Goal: Information Seeking & Learning: Learn about a topic

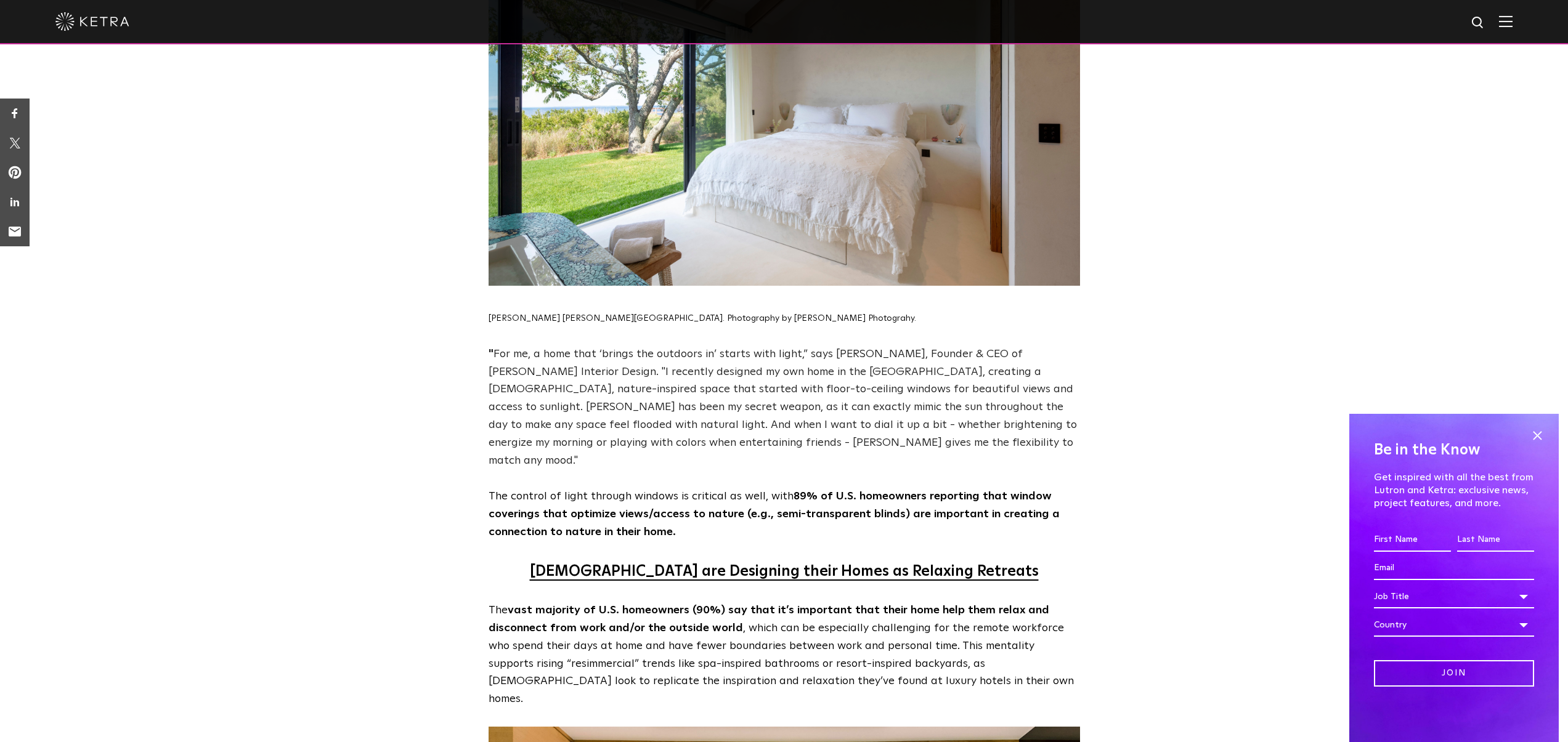
scroll to position [1625, 0]
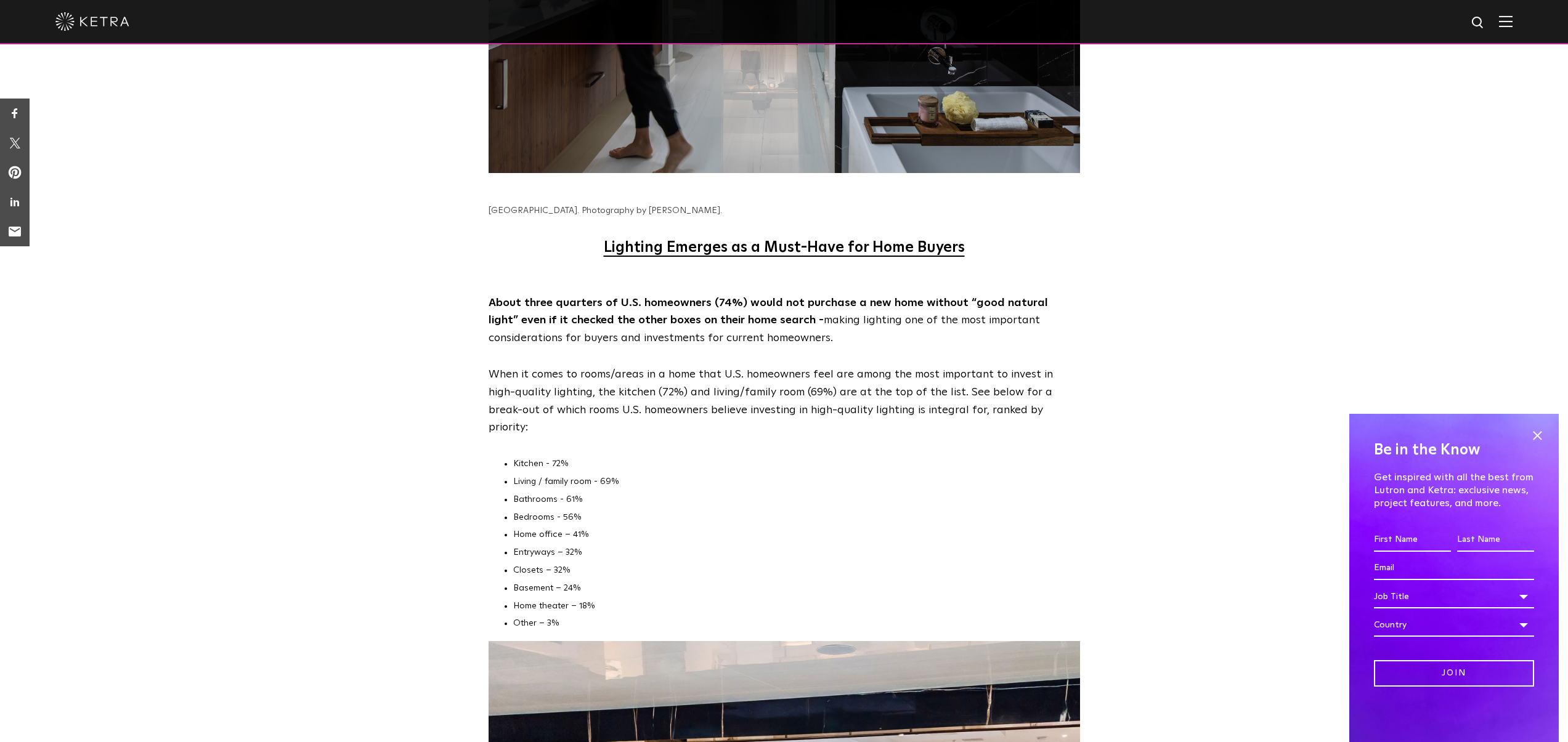
scroll to position [4363, 0]
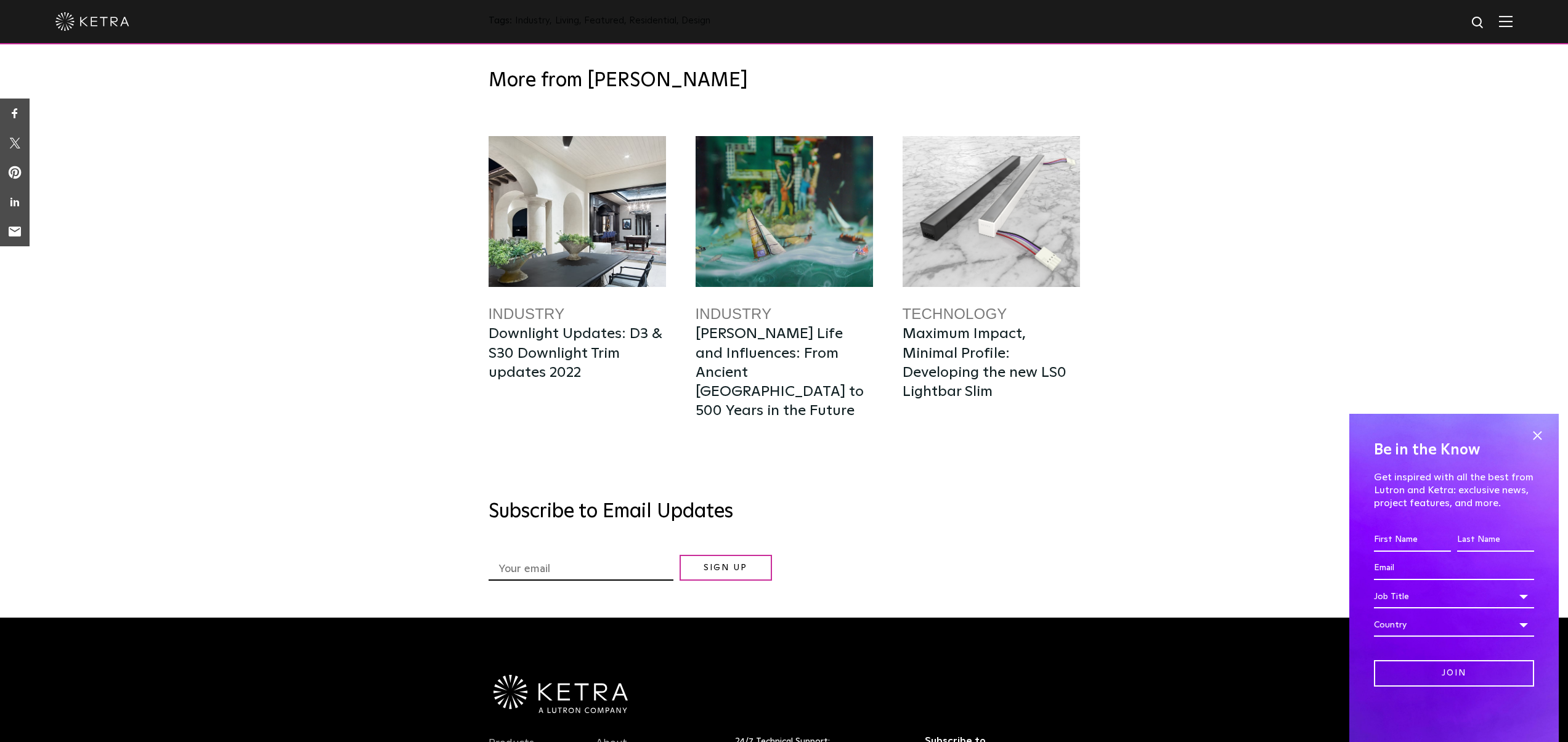
scroll to position [6420, 0]
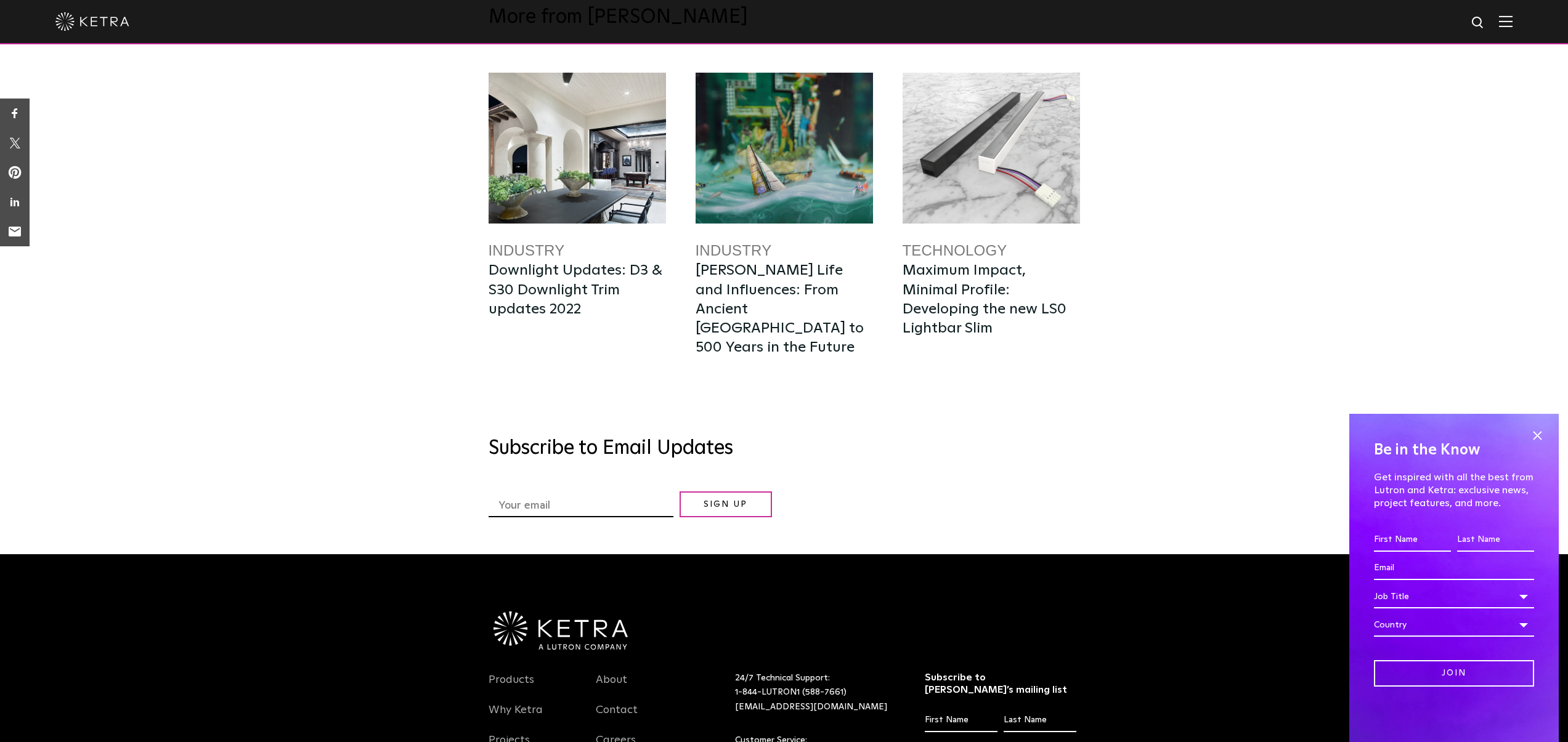
click at [348, 395] on div "More from Ketra Industry Downlight Updates: D3 & S30 Downlight Trim updates 202…" at bounding box center [784, 270] width 1568 height 568
drag, startPoint x: 1230, startPoint y: 442, endPoint x: 1241, endPoint y: 341, distance: 101.6
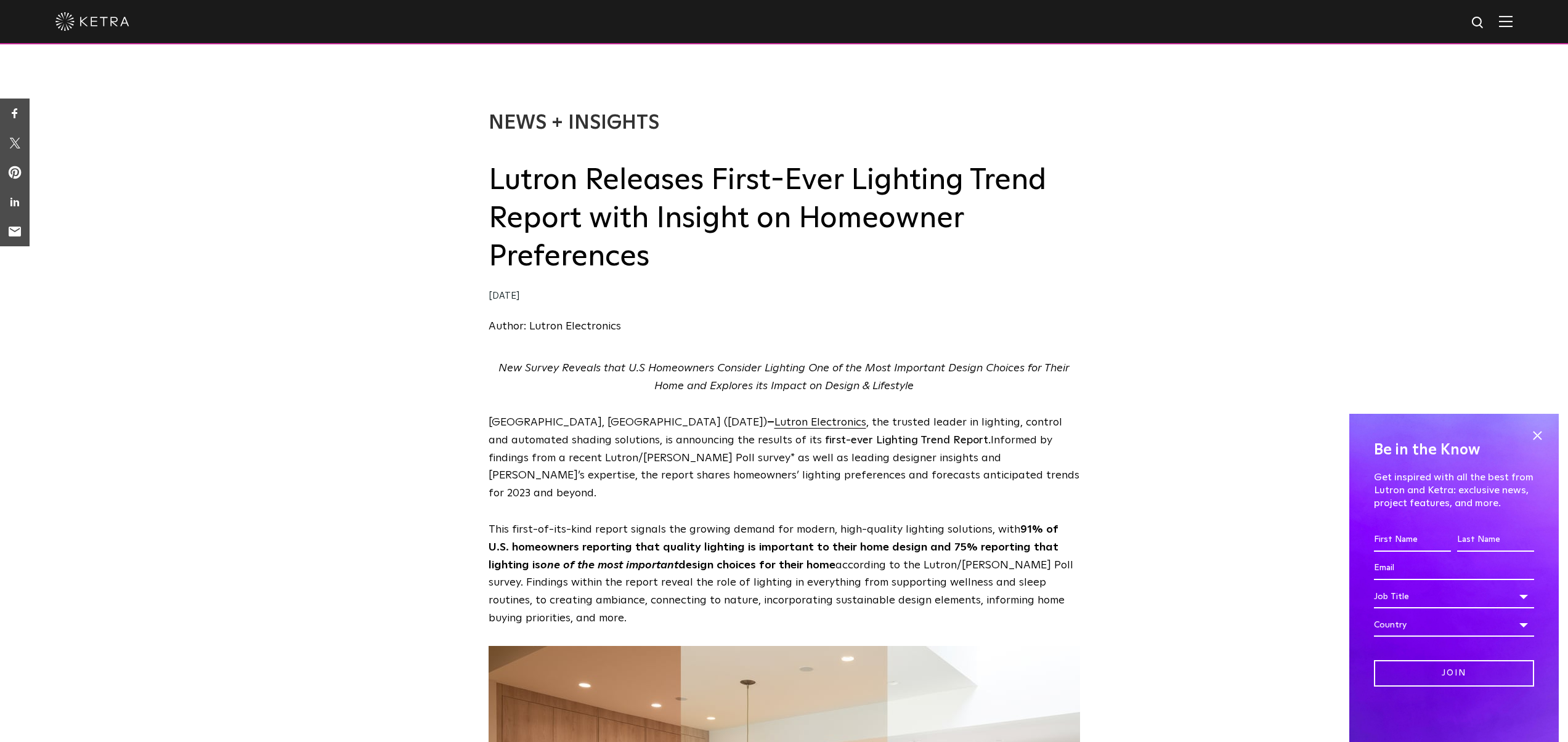
click at [1543, 435] on span at bounding box center [1537, 435] width 19 height 19
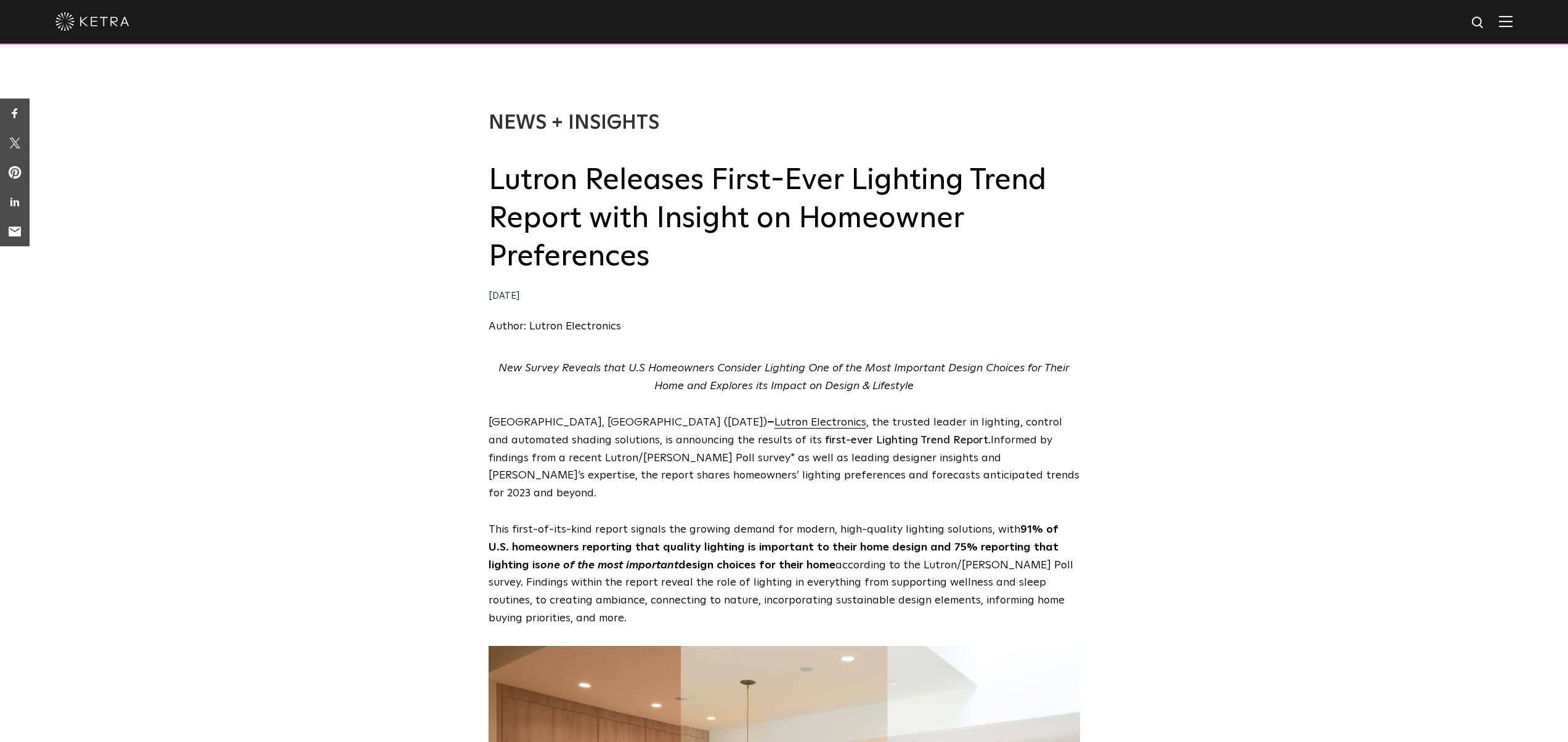
click at [1194, 150] on div "News + Insights Lutron Releases First-Ever Lighting Trend Report with Insight o…" at bounding box center [784, 210] width 1568 height 298
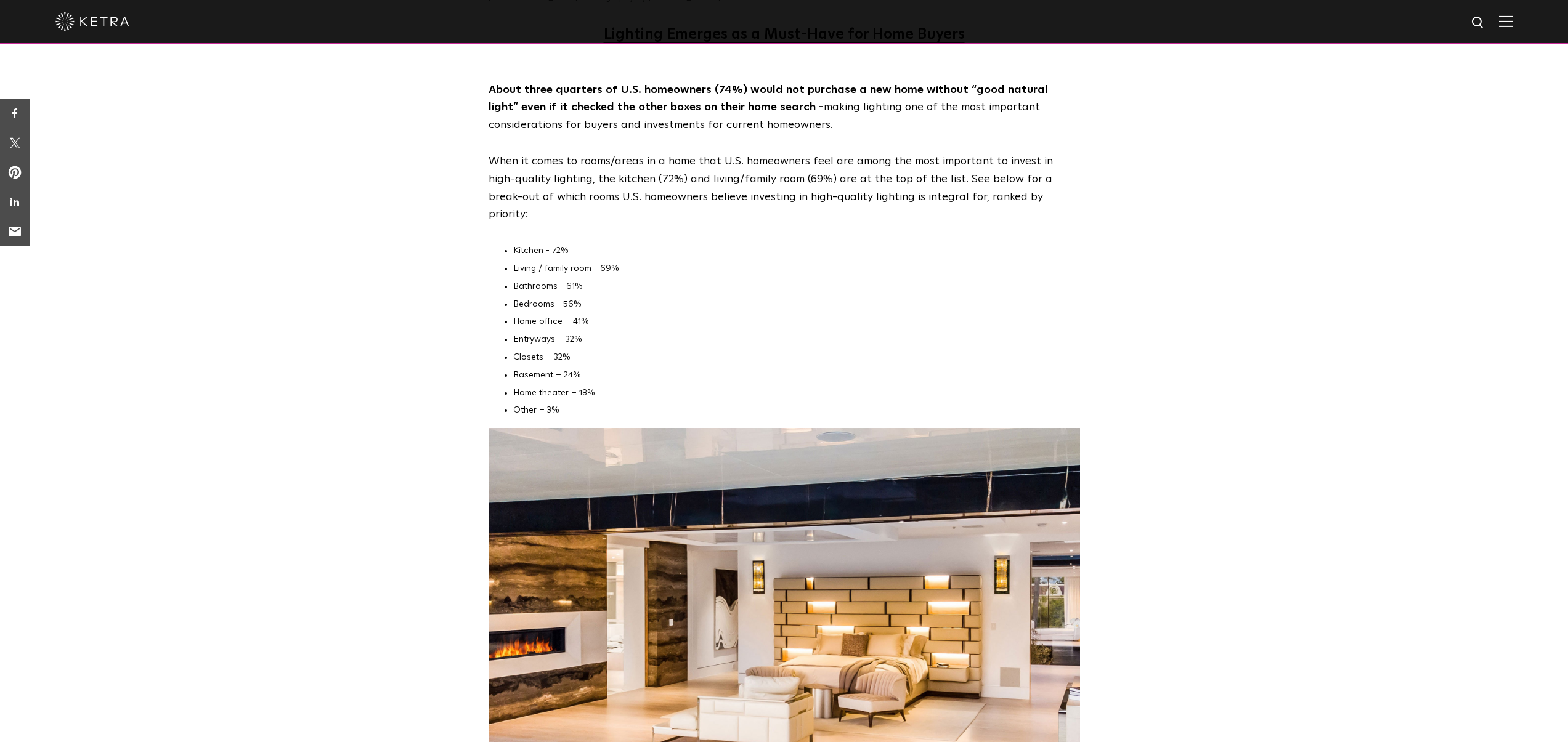
scroll to position [4239, 0]
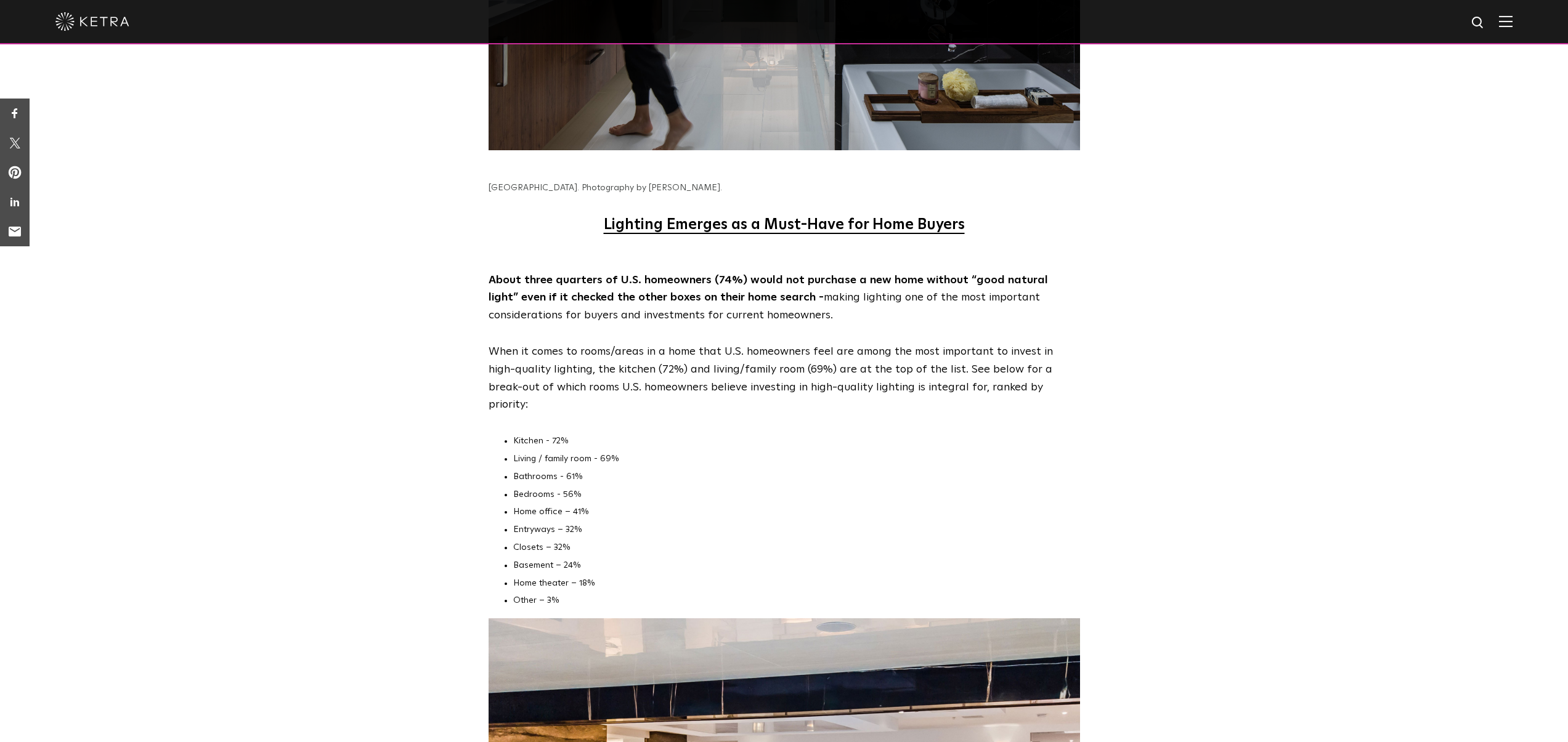
scroll to position [4410, 0]
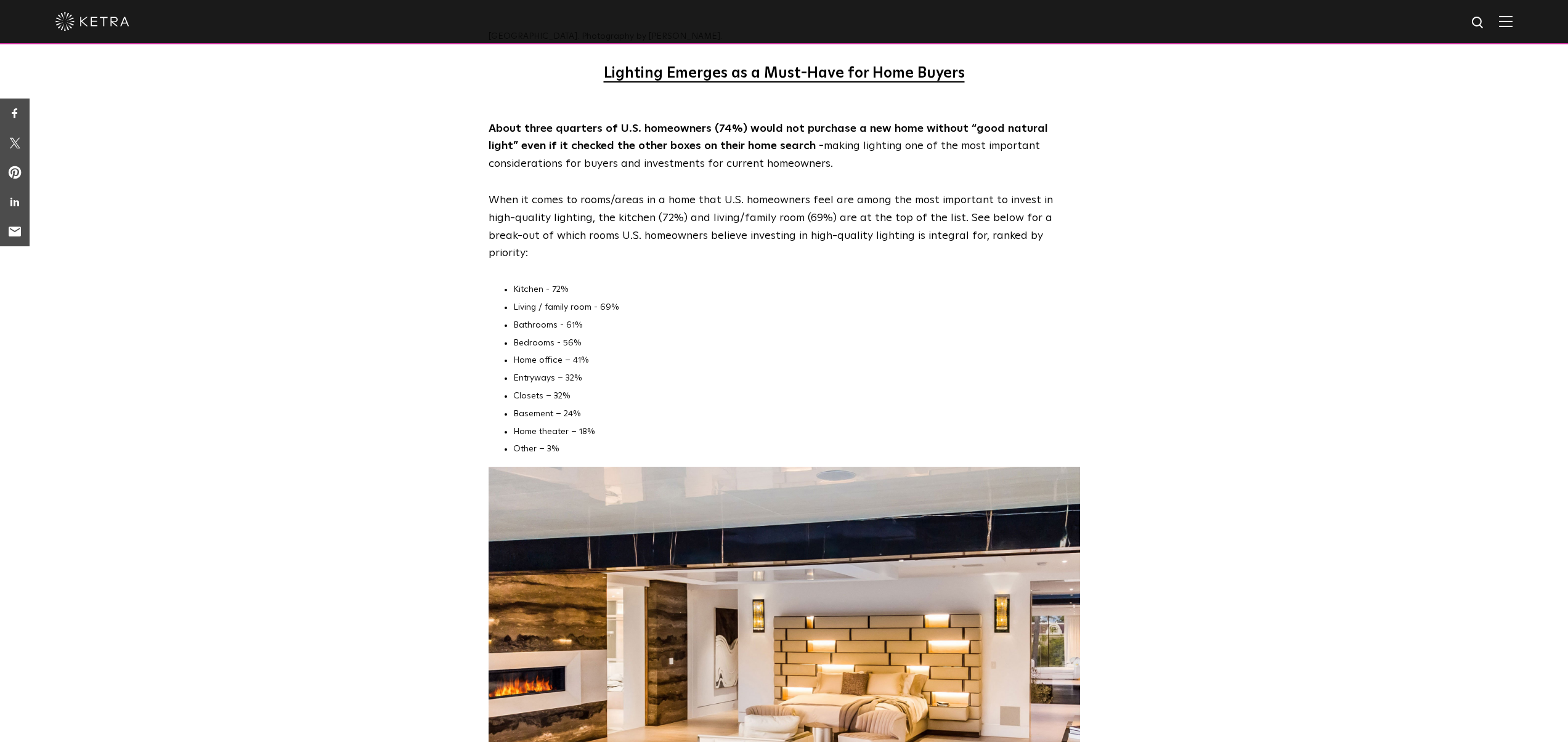
click at [690, 423] on li "Home theater – 18%" at bounding box center [796, 432] width 567 height 18
click at [675, 387] on li "Closets – 32%" at bounding box center [796, 396] width 567 height 18
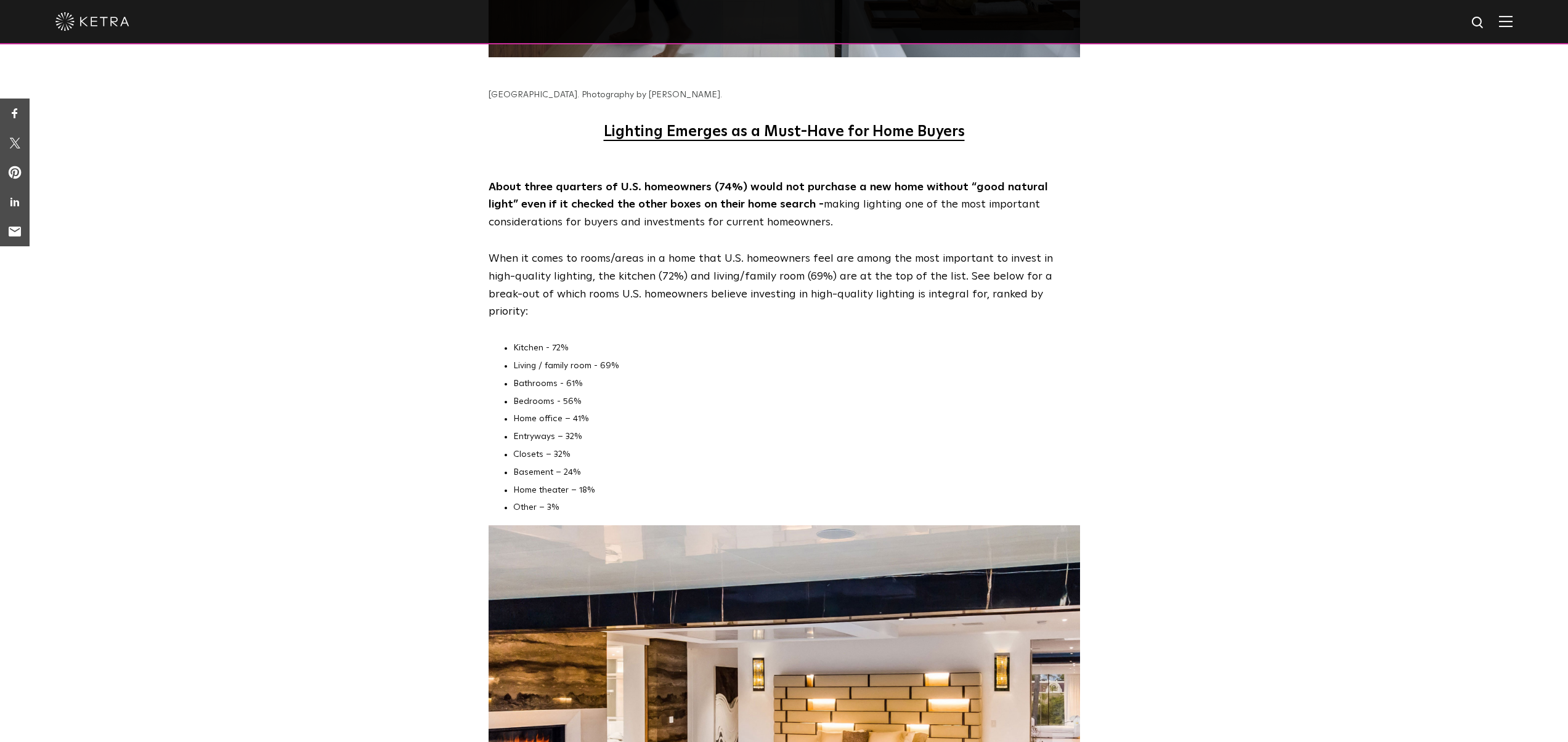
scroll to position [4415, 0]
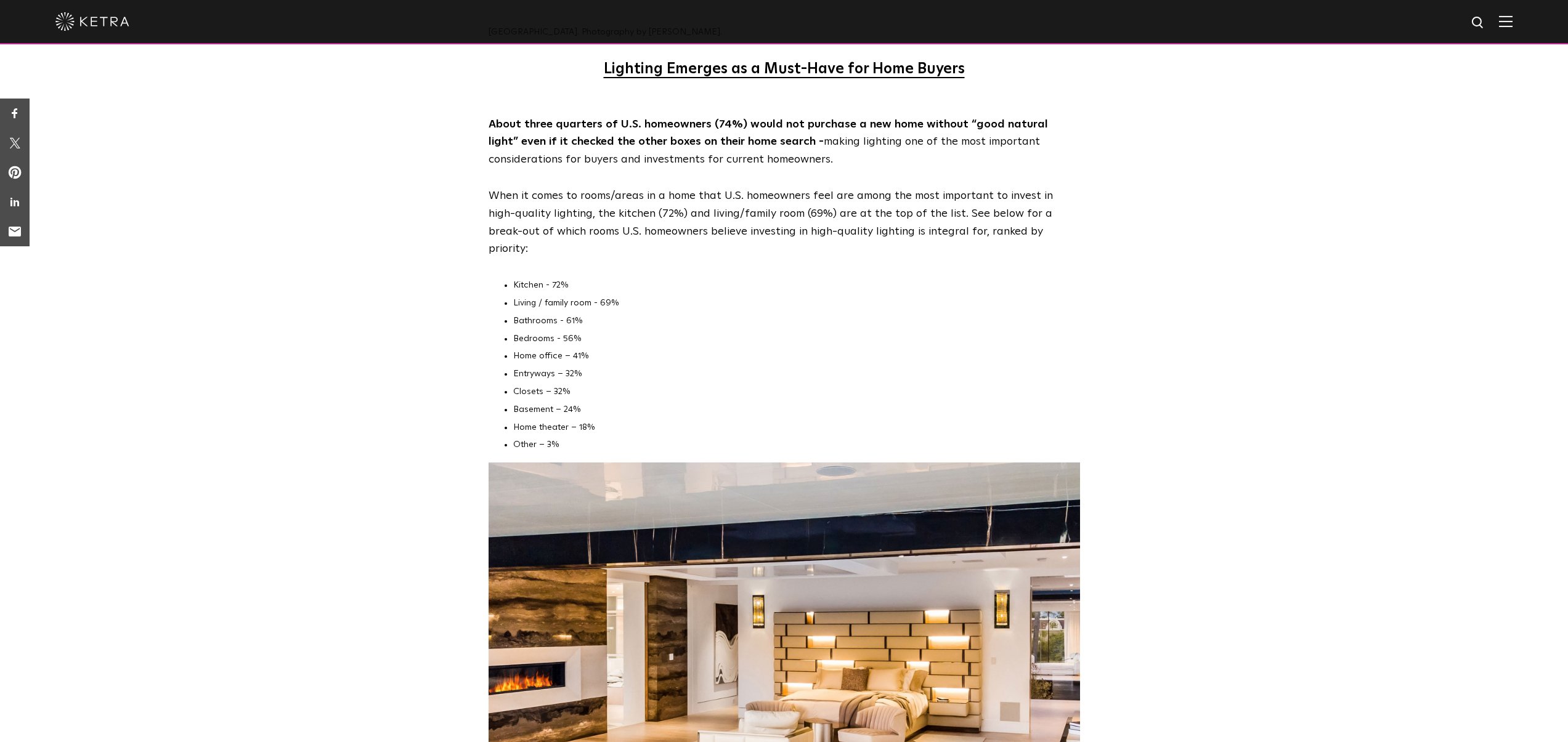
drag, startPoint x: 574, startPoint y: 253, endPoint x: 580, endPoint y: 178, distance: 75.2
click at [575, 347] on li "Home office – 41%" at bounding box center [796, 356] width 567 height 18
drag, startPoint x: 489, startPoint y: 170, endPoint x: 701, endPoint y: 348, distance: 276.8
copy ul "Kitchen - 72% Living / family room - 69% Bathrooms - 61% Bedrooms - 56% Home of…"
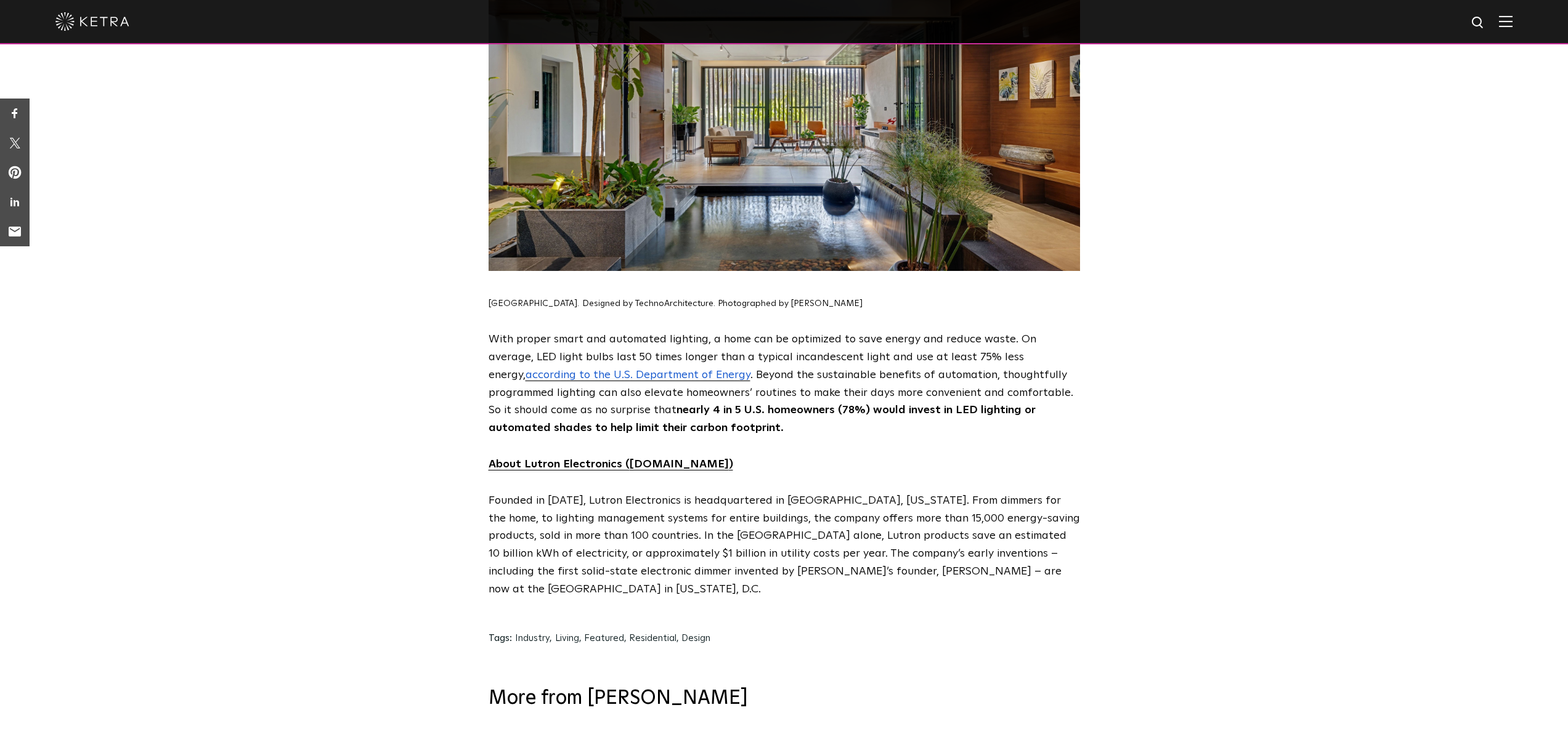
scroll to position [5803, 0]
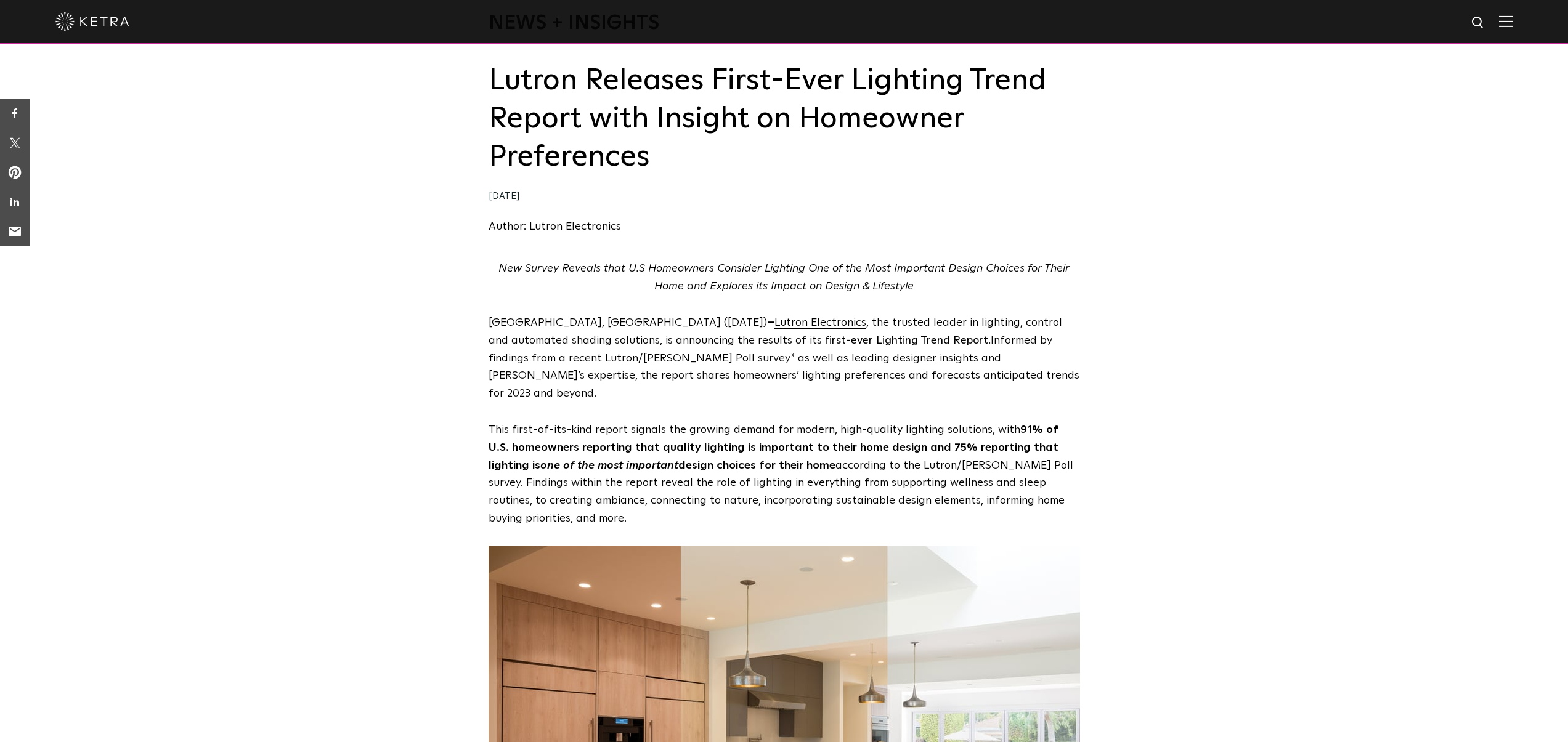
scroll to position [163, 0]
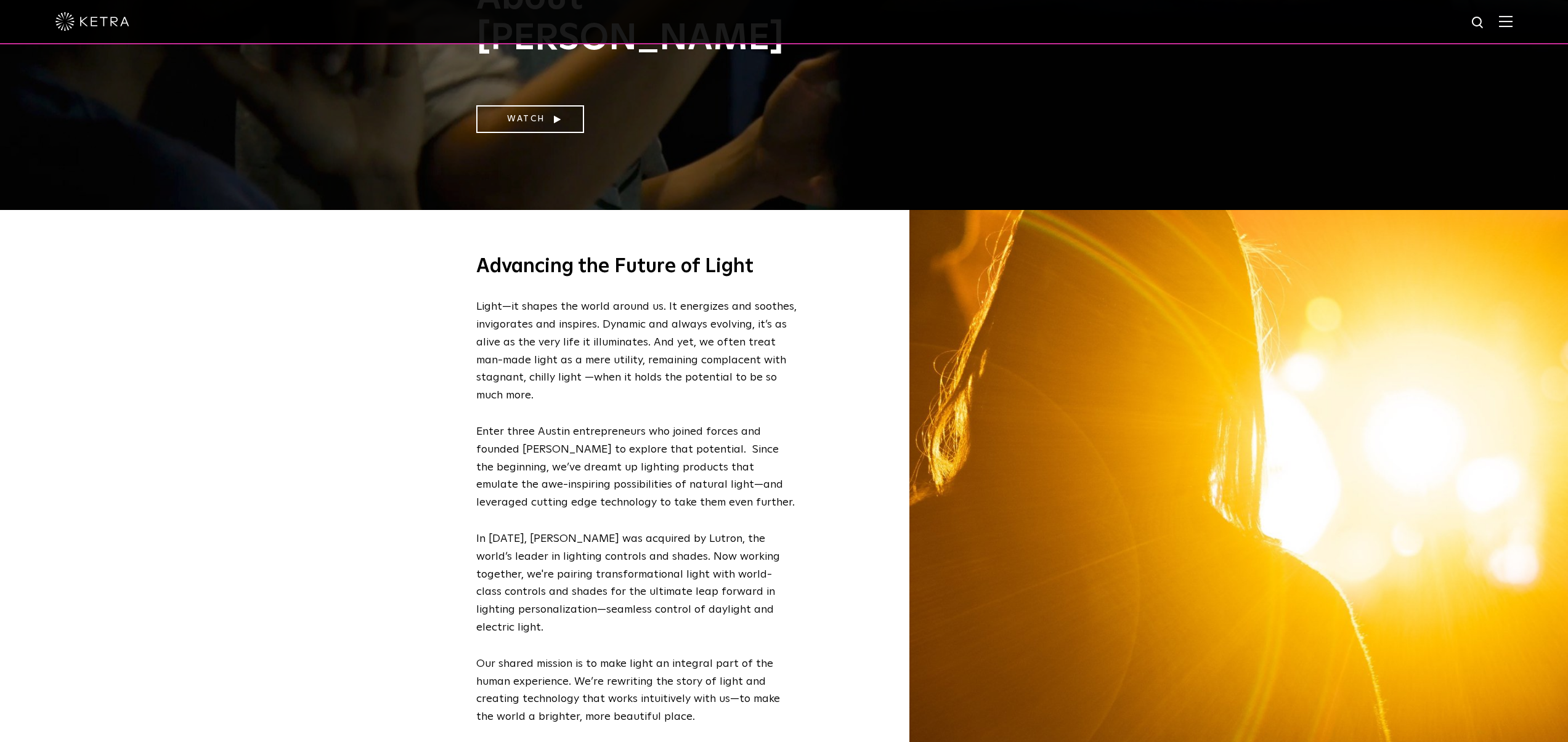
scroll to position [595, 0]
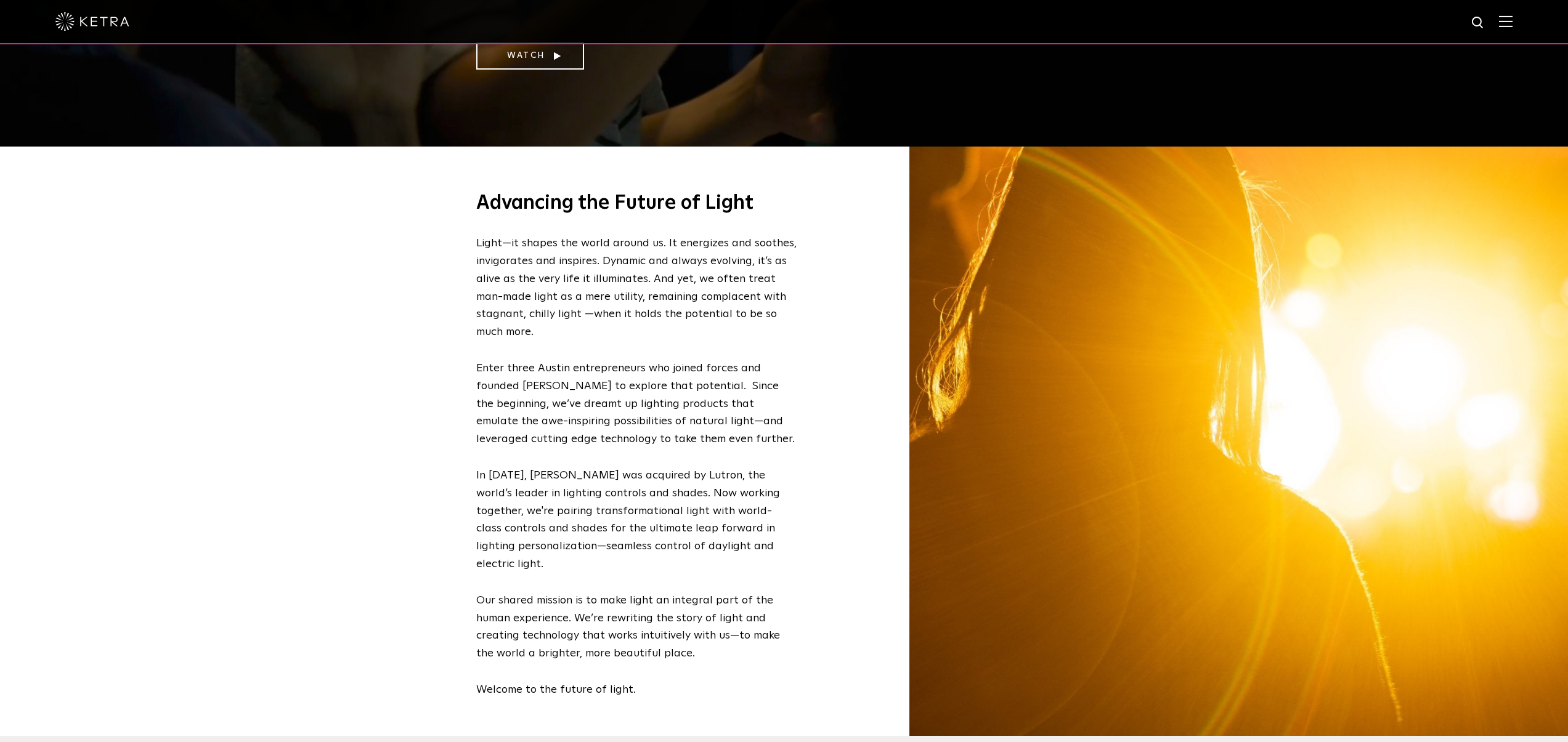
click at [239, 275] on div "Advancing the Future of Light Light—it shapes the world around us. It energizes…" at bounding box center [784, 441] width 1568 height 589
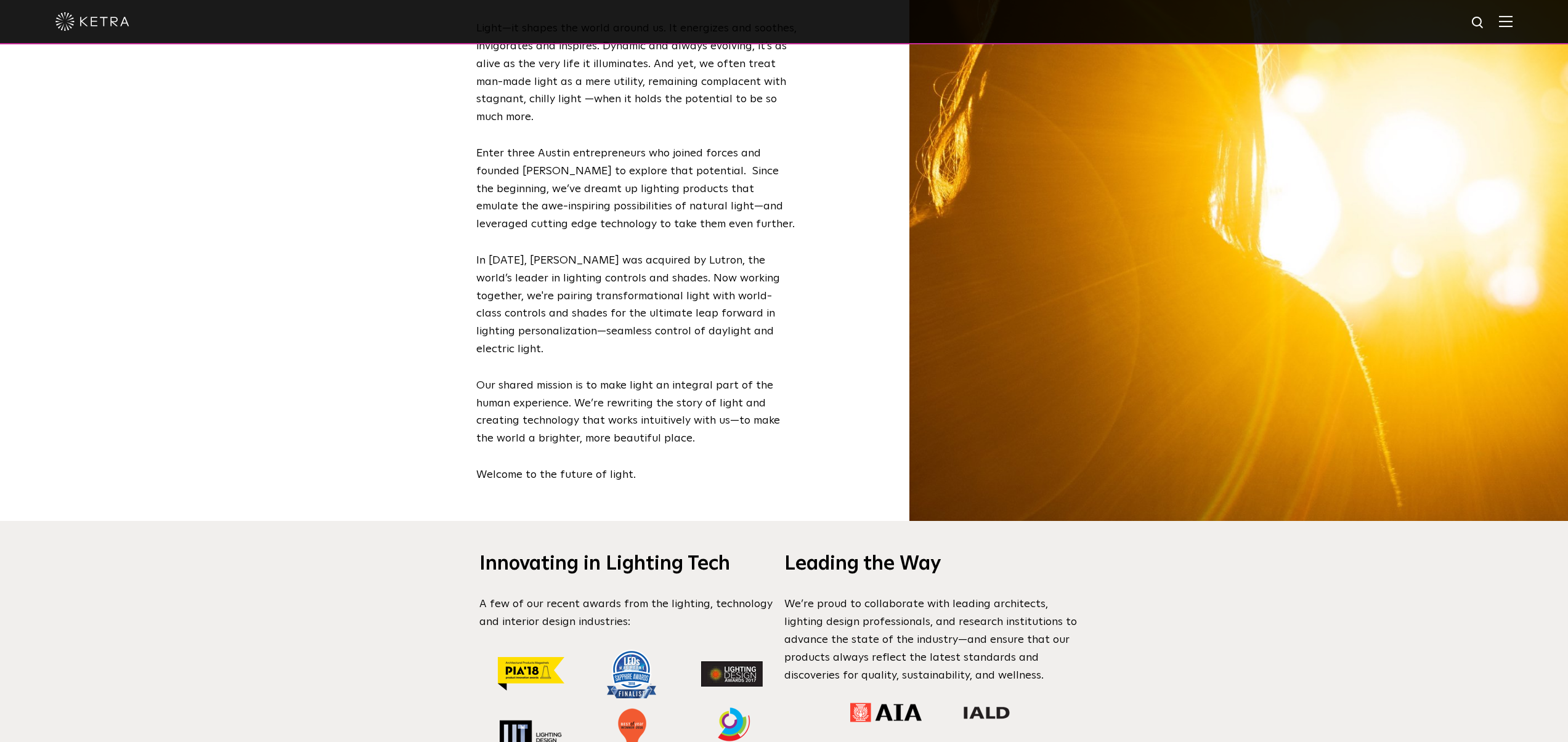
scroll to position [874, 0]
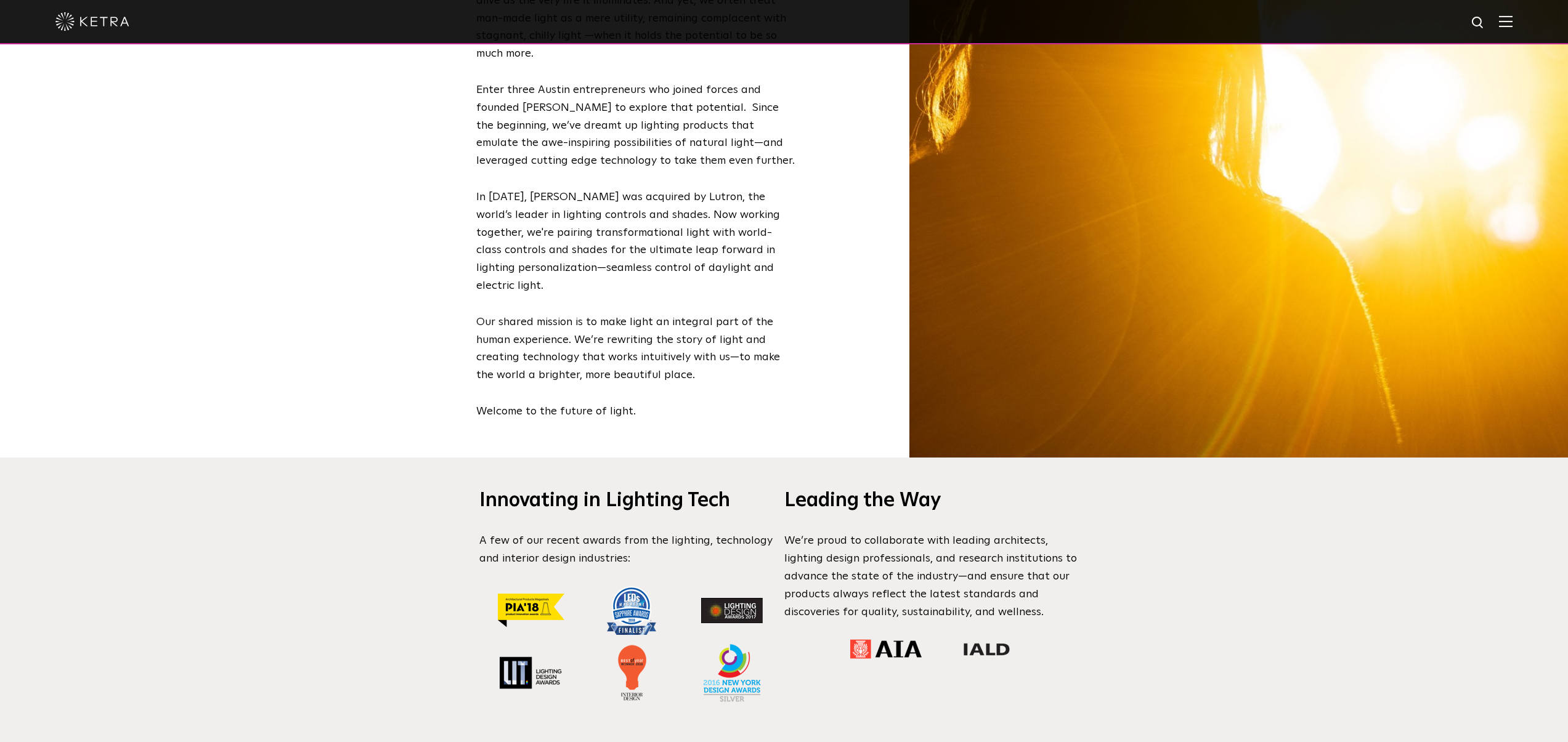
click at [1357, 490] on div "Innovating in Lighting Tech A few of our recent awards from the lighting, techn…" at bounding box center [784, 600] width 1568 height 285
click at [1217, 485] on div "Innovating in Lighting Tech A few of our recent awards from the lighting, techn…" at bounding box center [784, 600] width 1568 height 285
